Goal: Information Seeking & Learning: Learn about a topic

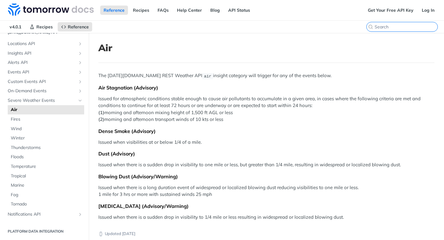
click at [394, 27] on input "⌘K" at bounding box center [405, 27] width 63 height 6
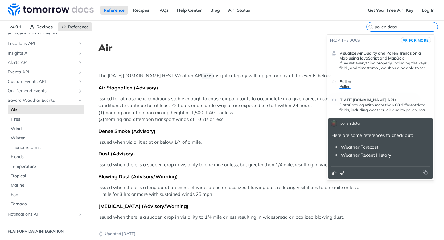
type input "pollen data"
click at [351, 102] on span "[DATE][DOMAIN_NAME] APIs" at bounding box center [367, 99] width 57 height 5
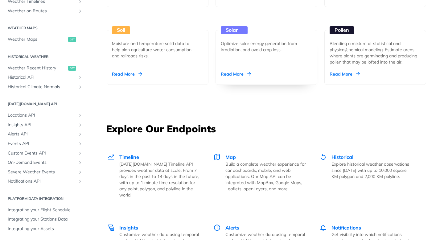
scroll to position [701, 0]
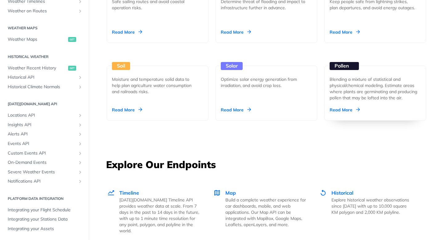
click at [345, 109] on div "Read More" at bounding box center [344, 110] width 30 height 6
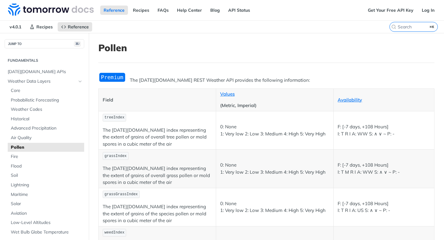
click at [198, 136] on p "The [DATE][DOMAIN_NAME] index representing the extent of grains of overall tree…" at bounding box center [157, 137] width 109 height 21
click at [143, 170] on p "The [DATE][DOMAIN_NAME] index representing the extent of grains of overall gras…" at bounding box center [157, 175] width 109 height 21
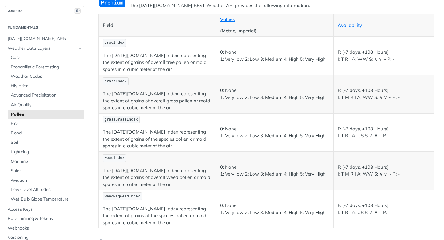
scroll to position [75, 0]
click at [360, 59] on p "F: [-7 days, +108 Hours] I: T R I A: WW S: ∧ ∨ ~ P: -" at bounding box center [383, 55] width 92 height 14
click at [349, 24] on link "Availability" at bounding box center [349, 25] width 24 height 6
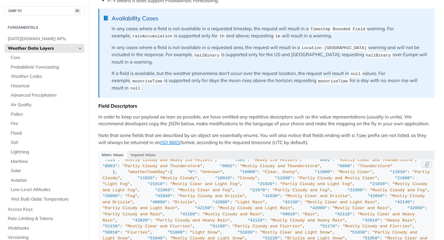
scroll to position [700, 0]
click at [215, 198] on div "{ "cloudBase" : "km" , "cloudCeiling" : "km" , "cloudCover" : "%" , "dewPoint" …" at bounding box center [267, 5] width 328 height 1085
drag, startPoint x: 126, startPoint y: 174, endPoint x: 130, endPoint y: 173, distance: 3.7
drag, startPoint x: 126, startPoint y: 173, endPoint x: 133, endPoint y: 173, distance: 6.5
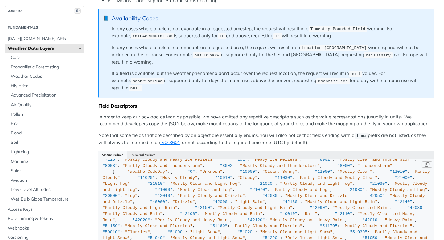
drag, startPoint x: 125, startPoint y: 173, endPoint x: 132, endPoint y: 173, distance: 6.8
click at [210, 190] on div "{ "cloudBase" : "km" , "cloudCeiling" : "km" , "cloudCover" : "%" , "dewPoint" …" at bounding box center [267, 5] width 328 height 1085
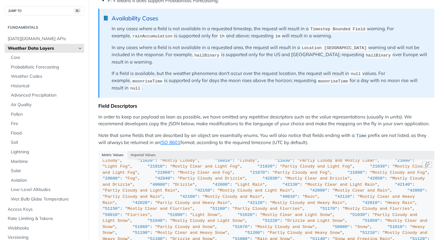
scroll to position [719, 0]
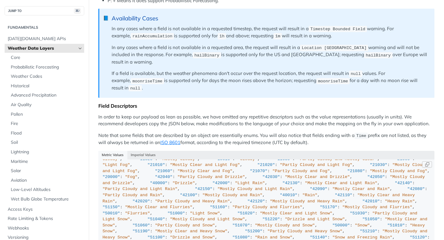
drag, startPoint x: 126, startPoint y: 204, endPoint x: 137, endPoint y: 203, distance: 11.7
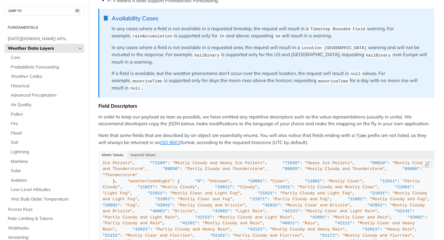
scroll to position [991, 0]
drag, startPoint x: 125, startPoint y: 171, endPoint x: 137, endPoint y: 171, distance: 11.7
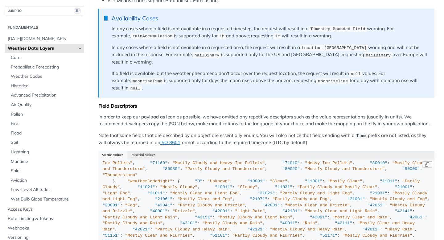
drag, startPoint x: 125, startPoint y: 208, endPoint x: 132, endPoint y: 208, distance: 6.8
drag, startPoint x: 126, startPoint y: 187, endPoint x: 144, endPoint y: 188, distance: 17.6
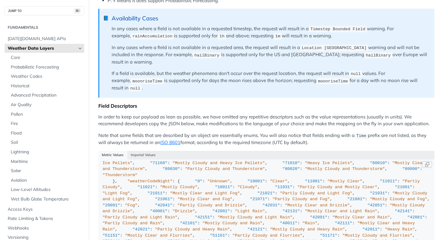
drag, startPoint x: 126, startPoint y: 189, endPoint x: 137, endPoint y: 189, distance: 11.4
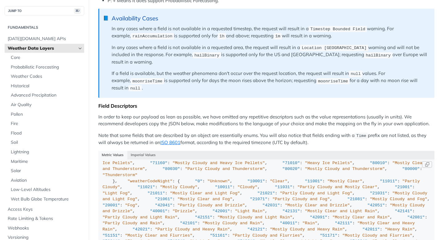
drag, startPoint x: 126, startPoint y: 177, endPoint x: 145, endPoint y: 177, distance: 19.1
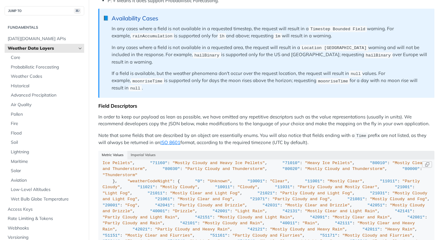
scroll to position [1539, 0]
drag, startPoint x: 126, startPoint y: 155, endPoint x: 139, endPoint y: 156, distance: 13.0
drag, startPoint x: 125, startPoint y: 156, endPoint x: 140, endPoint y: 156, distance: 15.4
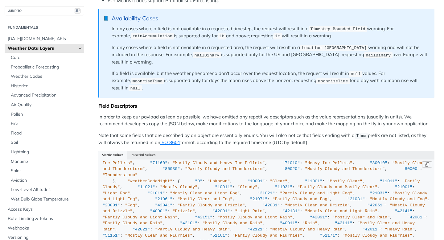
drag, startPoint x: 126, startPoint y: 163, endPoint x: 145, endPoint y: 163, distance: 19.1
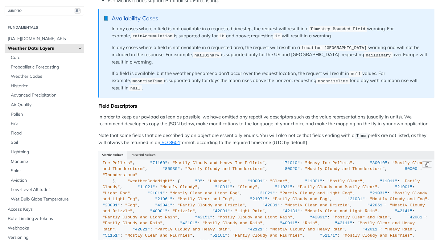
scroll to position [1738, 0]
drag, startPoint x: 116, startPoint y: 155, endPoint x: 126, endPoint y: 155, distance: 10.2
